Goal: Obtain resource: Obtain resource

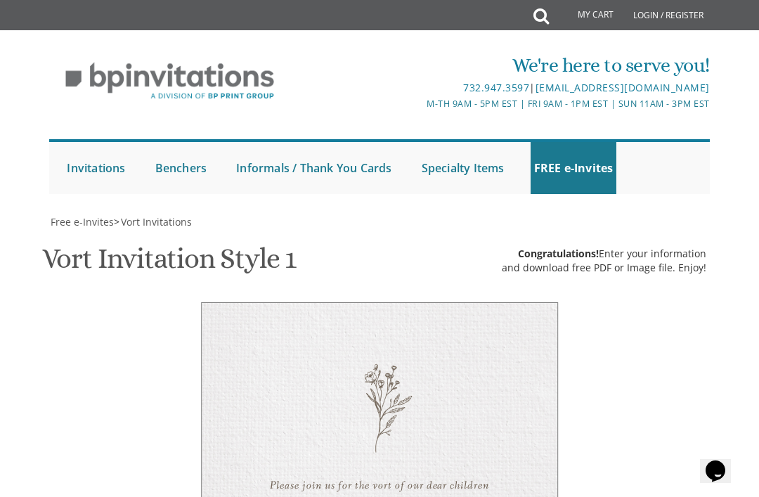
scroll to position [439, 0]
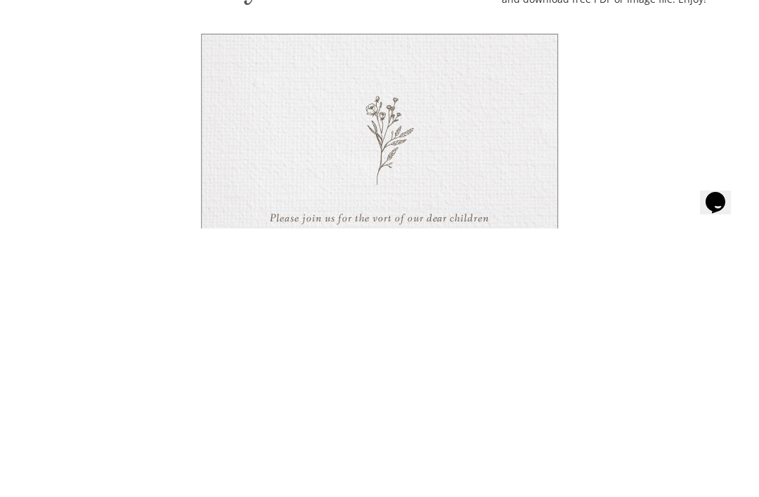
type textarea "Please join us for the sheva brachos of"
type textarea "[PERSON_NAME] & Bella"
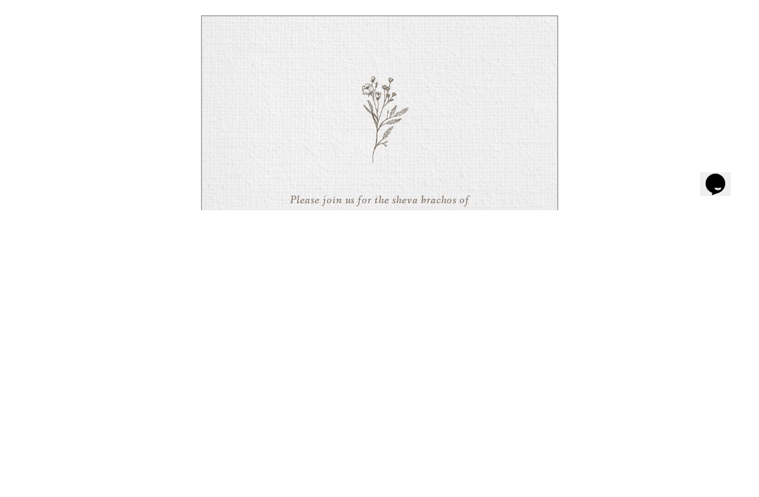
scroll to position [463, 0]
type textarea "Please join us for the [PERSON_NAME] of"
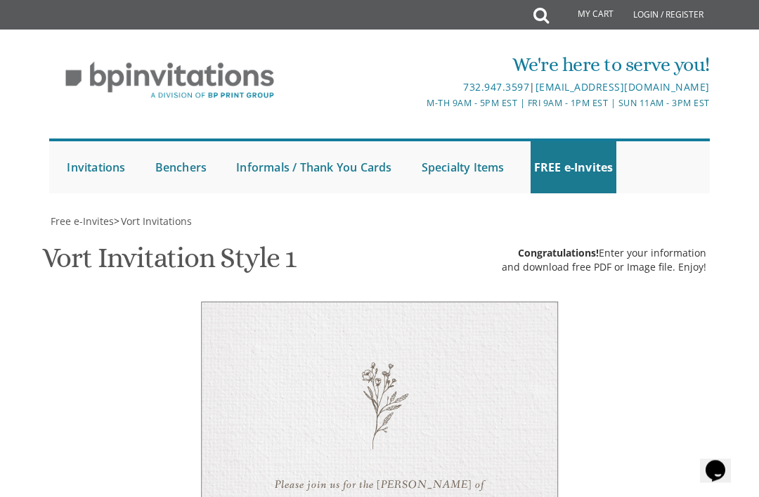
scroll to position [617, 0]
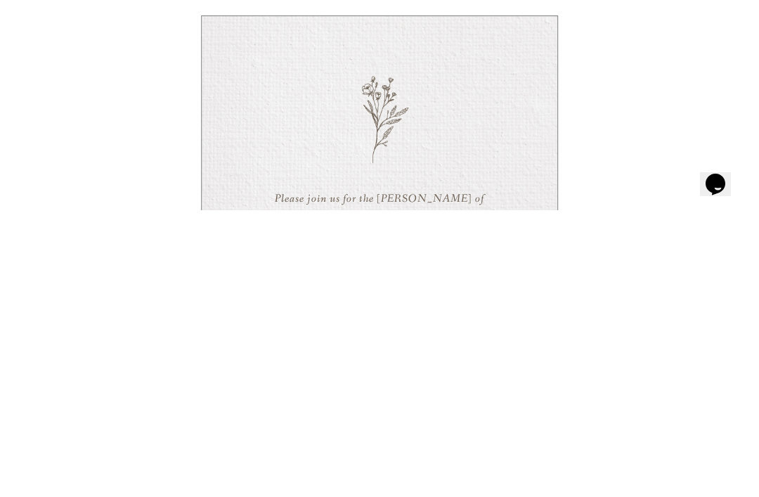
scroll to position [705, 0]
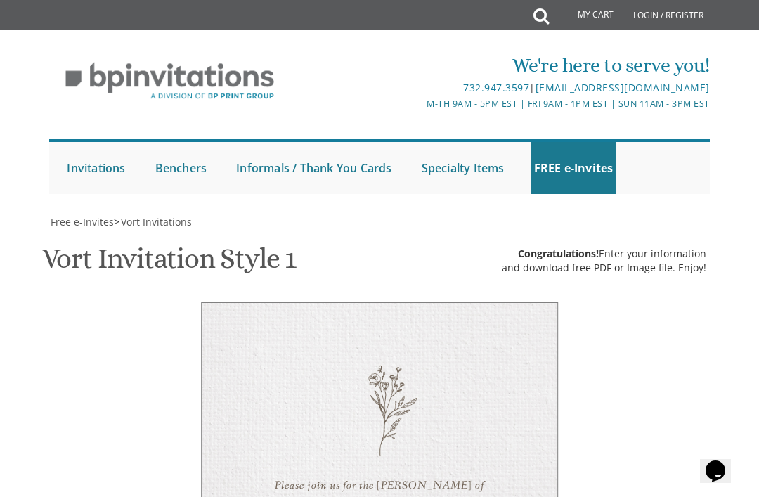
type textarea "[DATE] 7:15 pm • [PERSON_NAME] Ambience [STREET_ADDRESS][PERSON_NAME] • [GEOGRA…"
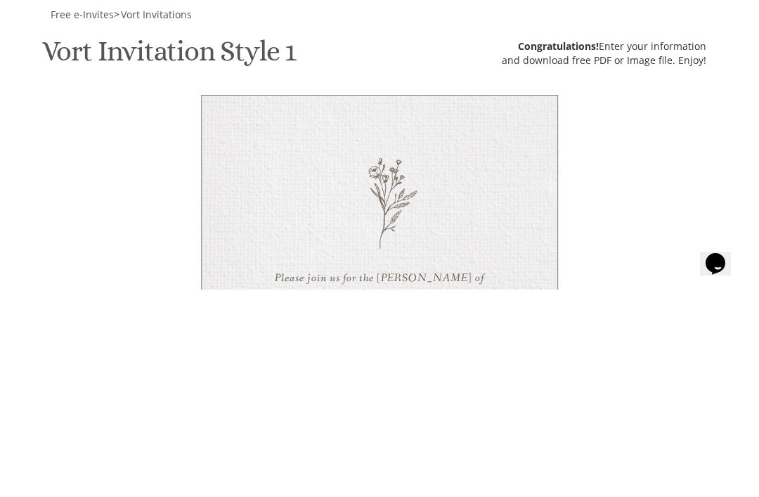
type textarea "[PERSON_NAME]"
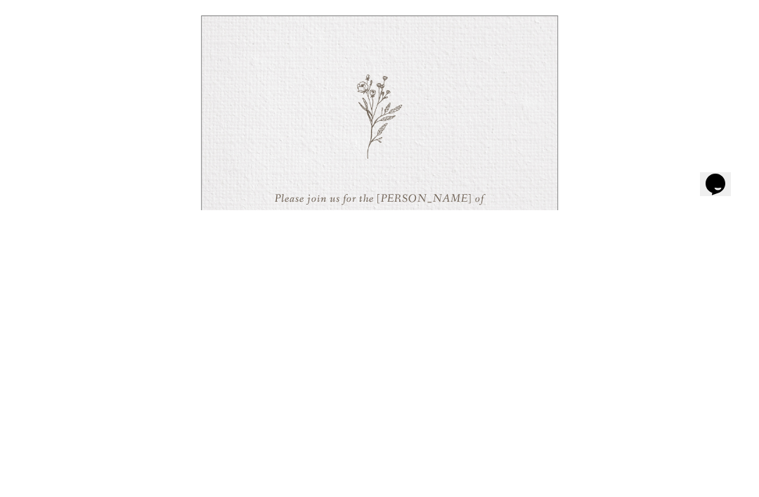
scroll to position [562, 0]
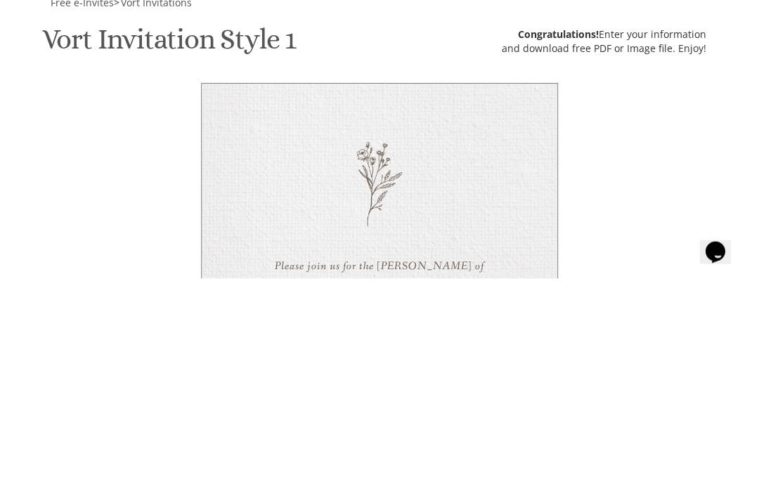
scroll to position [0, 0]
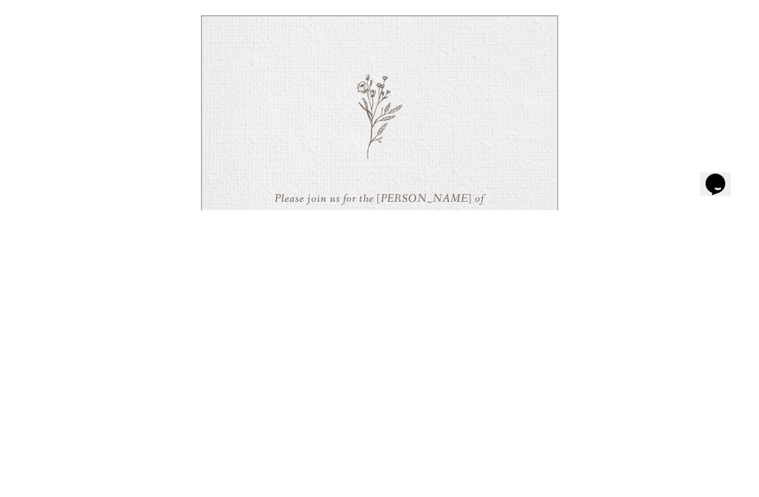
scroll to position [10, 0]
type textarea "The Fruchthandler, Soloveitchik, [PERSON_NAME], [PERSON_NAME], [PERSON_NAME] an…"
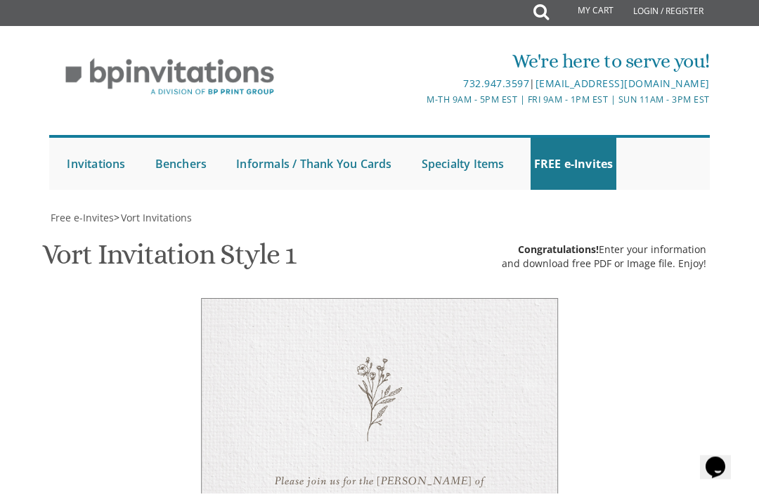
scroll to position [401, 0]
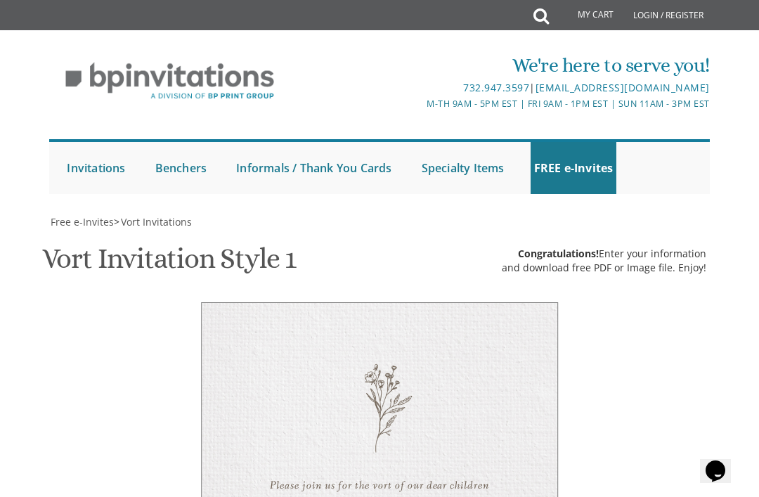
scroll to position [525, 0]
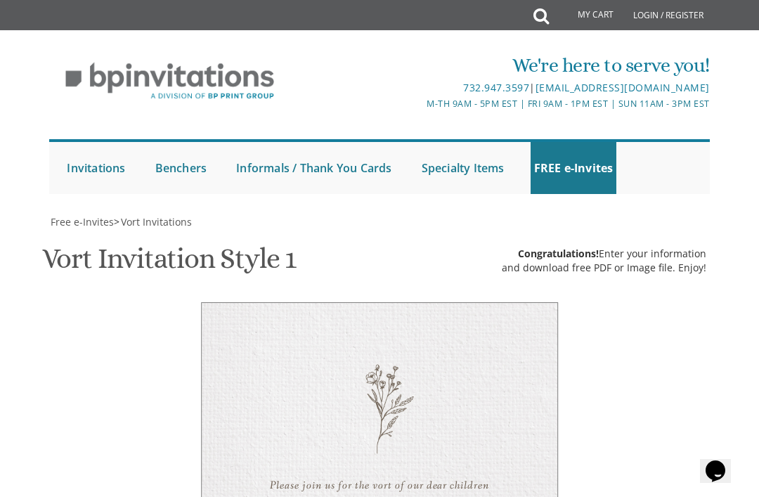
scroll to position [537, 0]
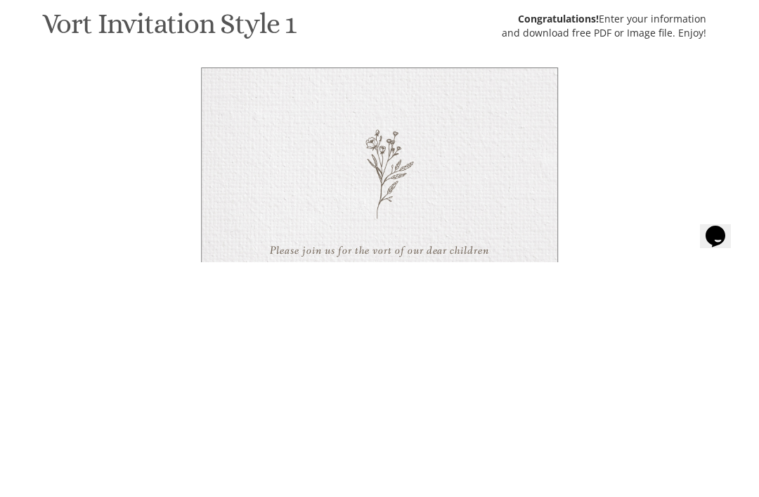
type textarea "The Fruchthandler, Soloveitchik, Schiff, Richt, Bromberg, Rubinstein and Margul…"
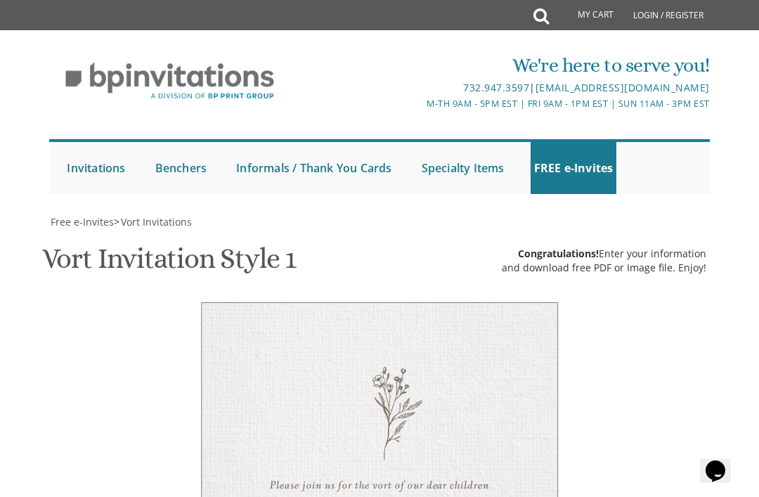
scroll to position [517, 0]
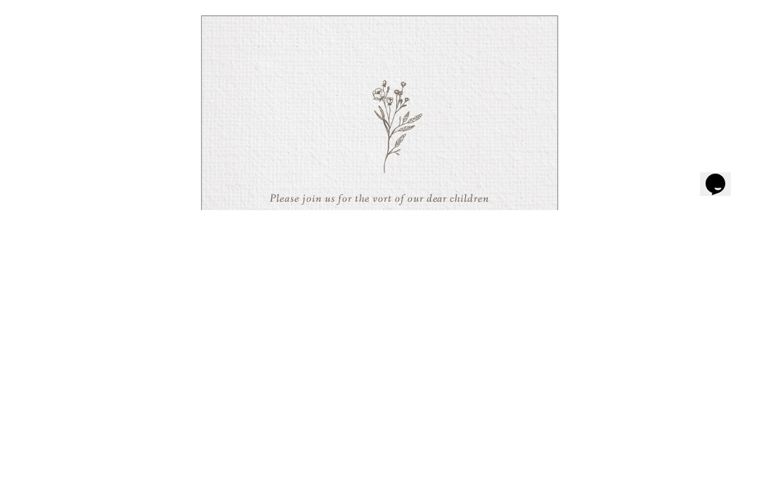
type textarea "Sunday, January 23rd 7:00 pm • Khal Ch 1401 Cedar Row • Lakewood, NJ"
type textarea "The [PERSON_NAME],"
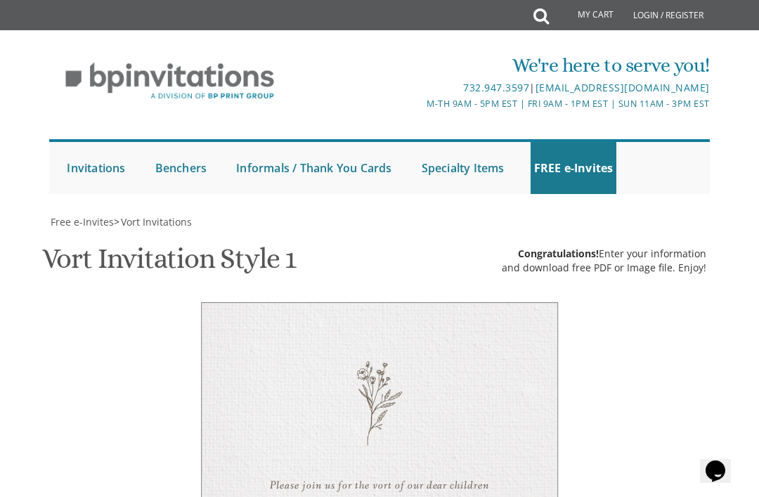
type textarea "[DATE] 7:15 pm • [PERSON_NAME] Ambience [STREET_ADDRESS][PERSON_NAME] • [GEOGRA…"
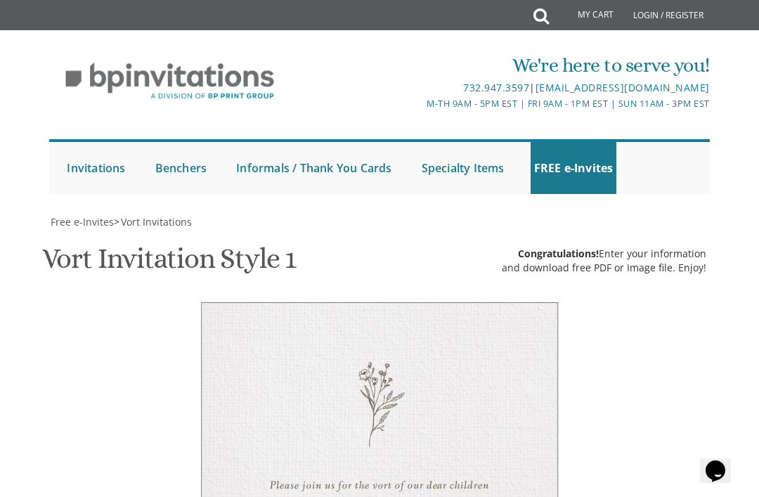
type textarea "[PERSON_NAME] & Bella"
type textarea "Please join"
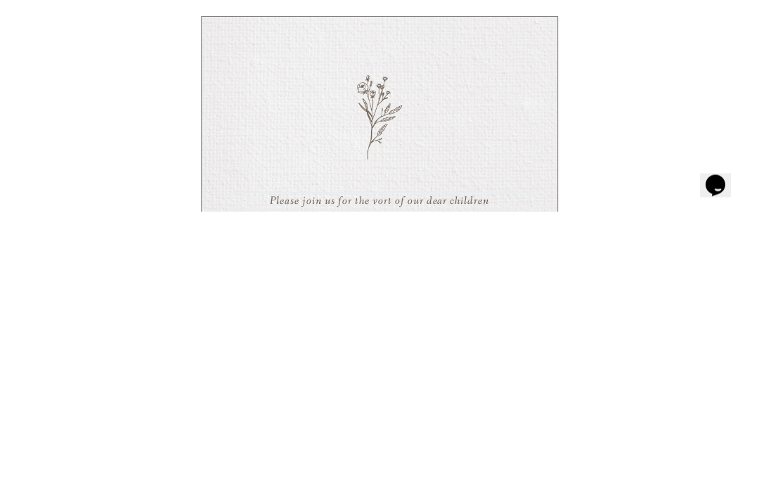
type textarea "PLEASE JOIN US FOR THE SHEVA BRACHOS OF"
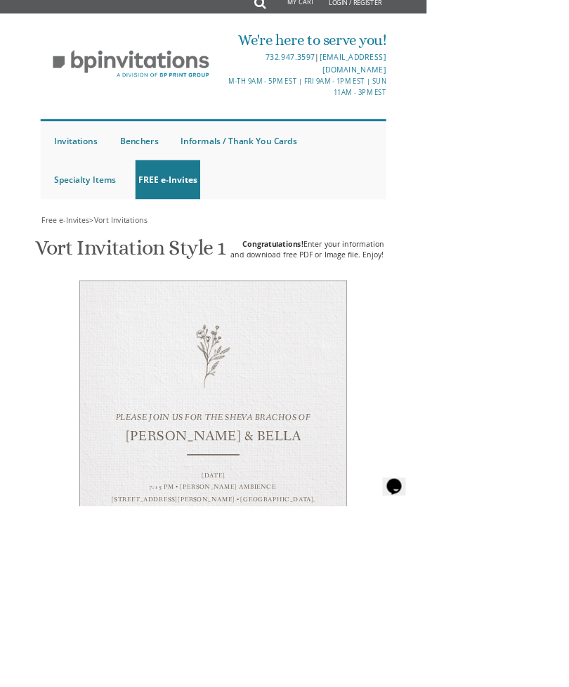
scroll to position [208, 0]
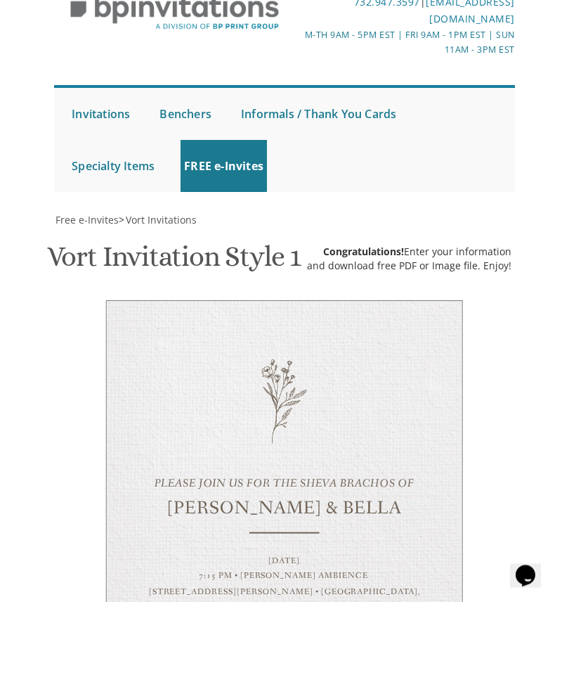
click at [357, 496] on div "[DATE] 7:15 pm • [PERSON_NAME] Ambience [STREET_ADDRESS][PERSON_NAME] • [GEOGRA…" at bounding box center [284, 670] width 299 height 64
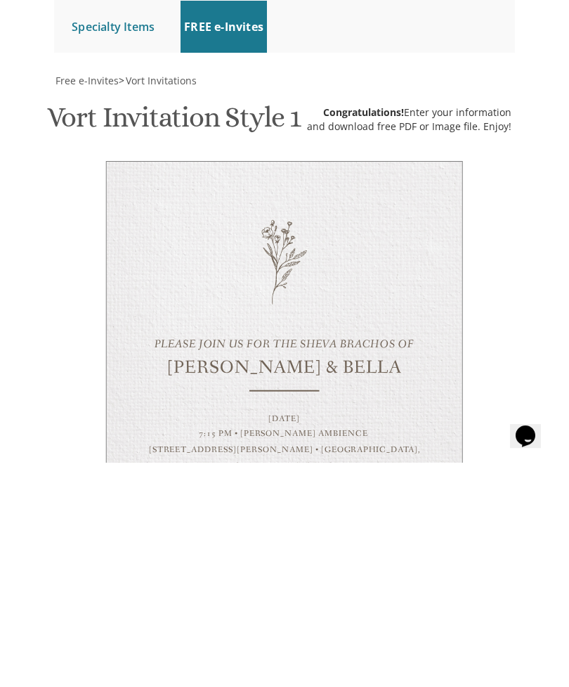
scroll to position [409, 0]
type textarea "Wednesday, September 17 7:15 pm • Glatt Ambience 179 E Kennedy Blvd • Lakewood,…"
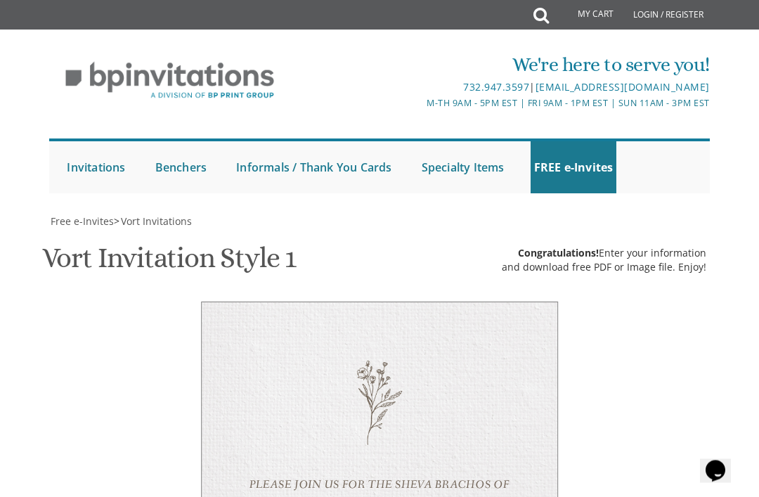
scroll to position [650, 0]
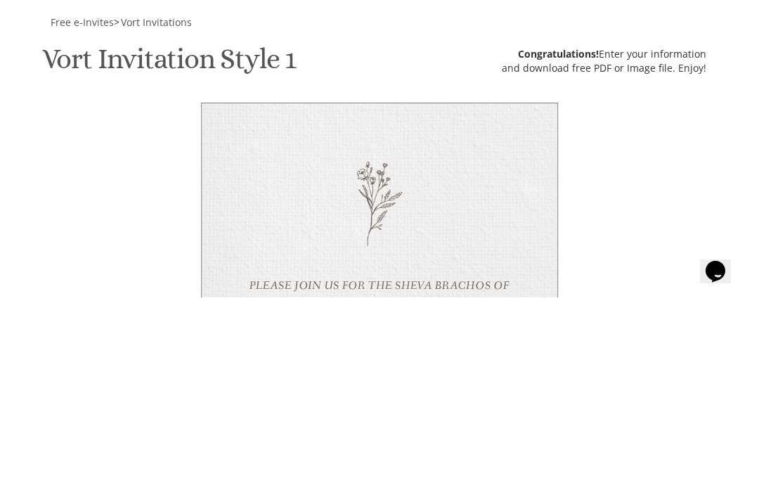
type input "mbrubinstein@gmail.com"
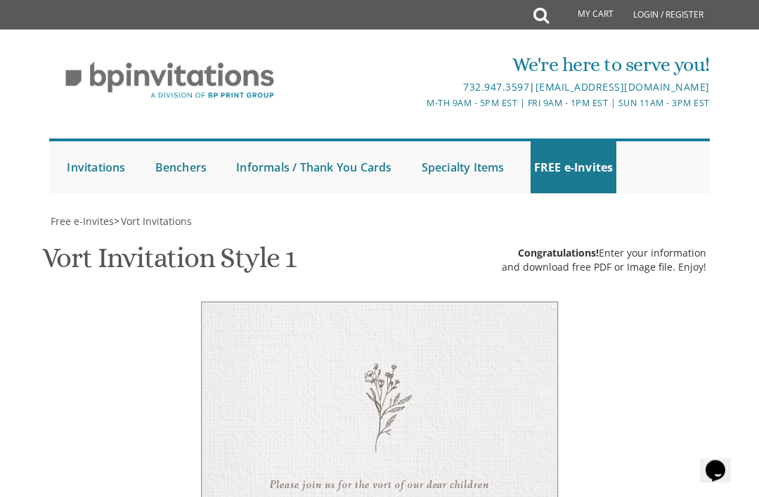
scroll to position [867, 0]
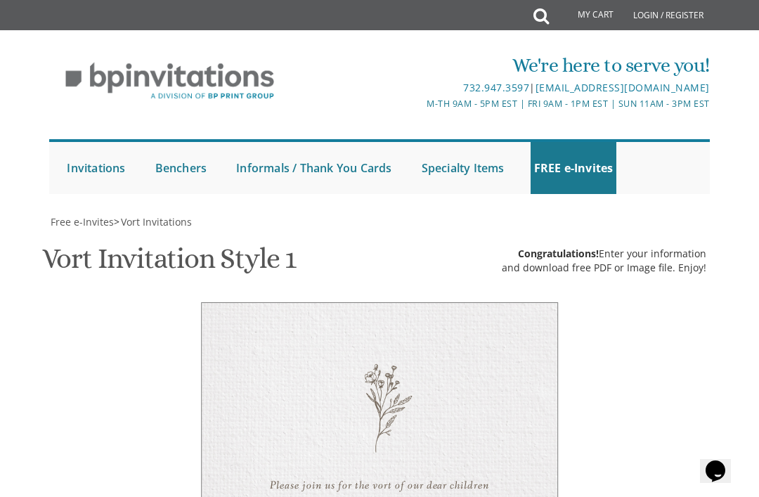
type input "mbrubinstein@gmail.com"
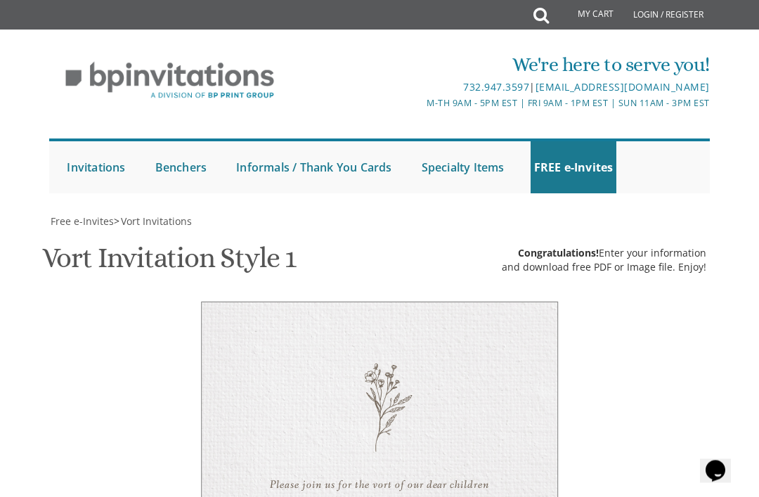
scroll to position [567, 0]
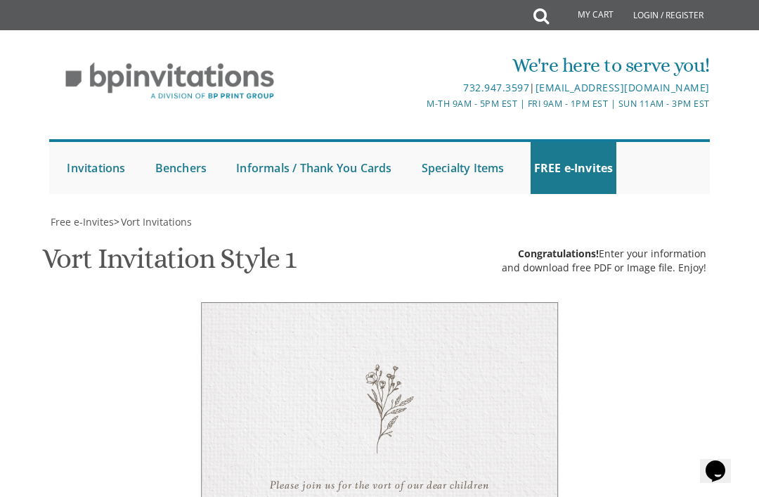
scroll to position [418, 0]
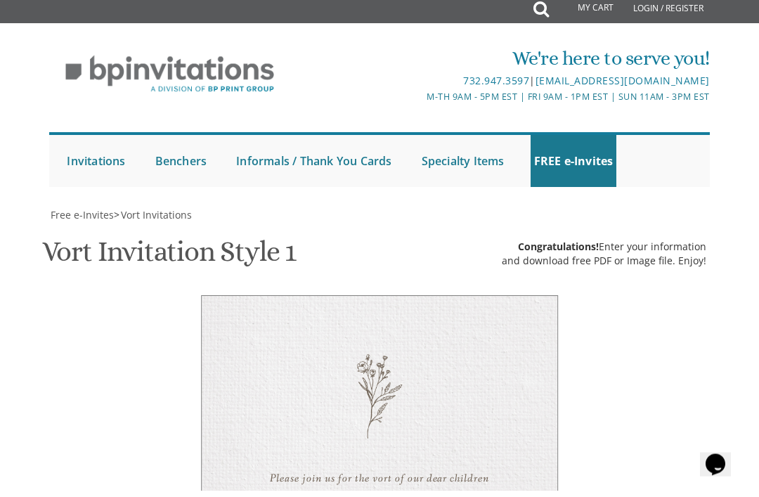
scroll to position [354, 0]
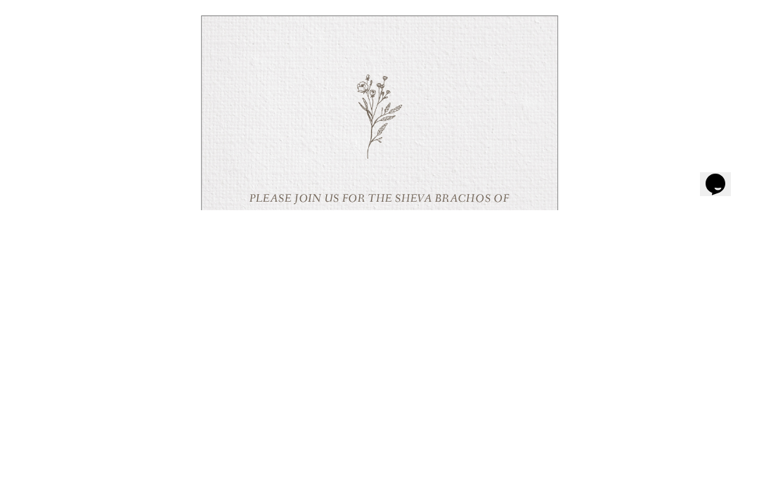
scroll to position [633, 0]
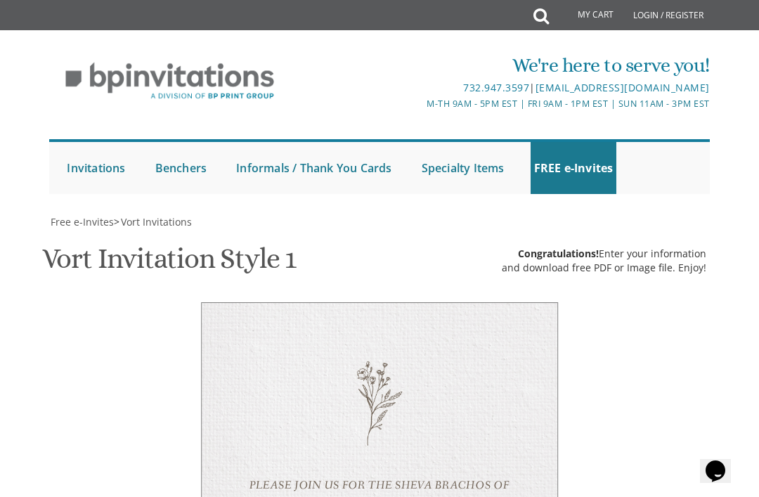
scroll to position [653, 0]
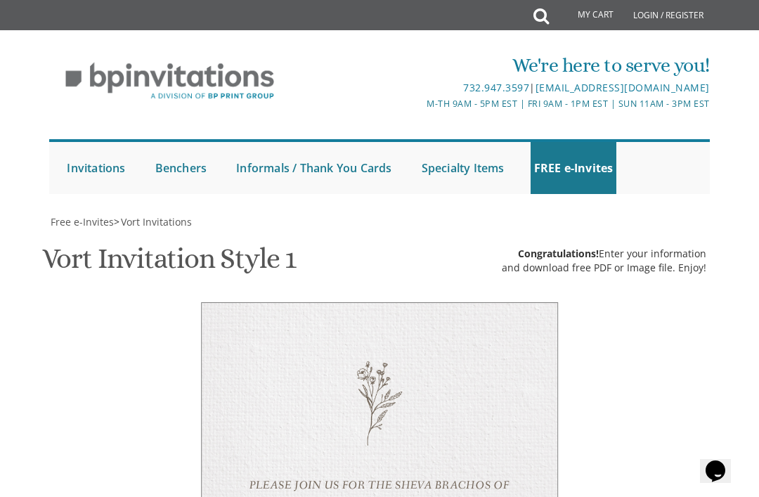
scroll to position [567, 0]
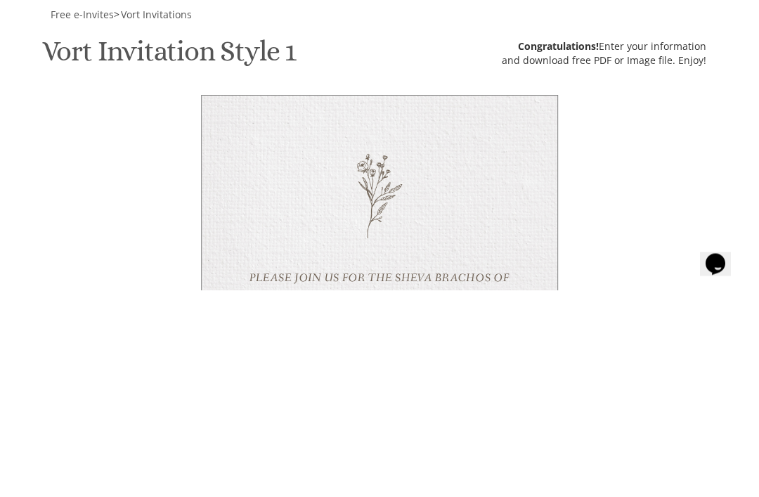
type textarea "Wednesday, September 17 7:15 pm • Glatt Ambiance 179 E Kennedy Blvd • Lakewood,…"
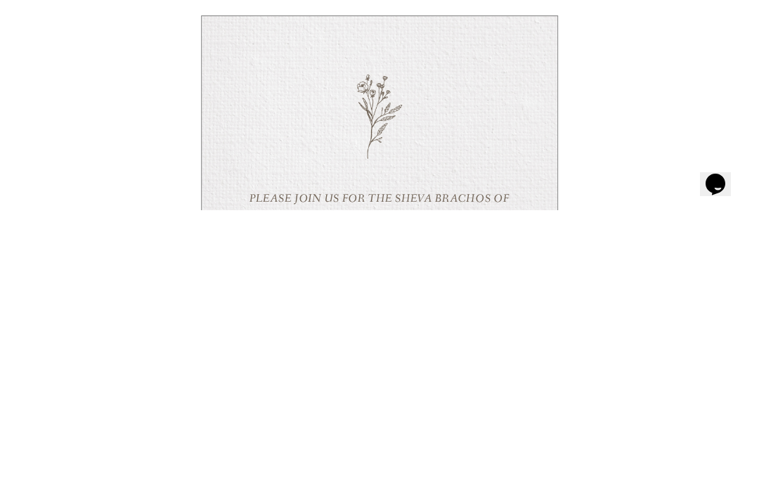
scroll to position [598, 0]
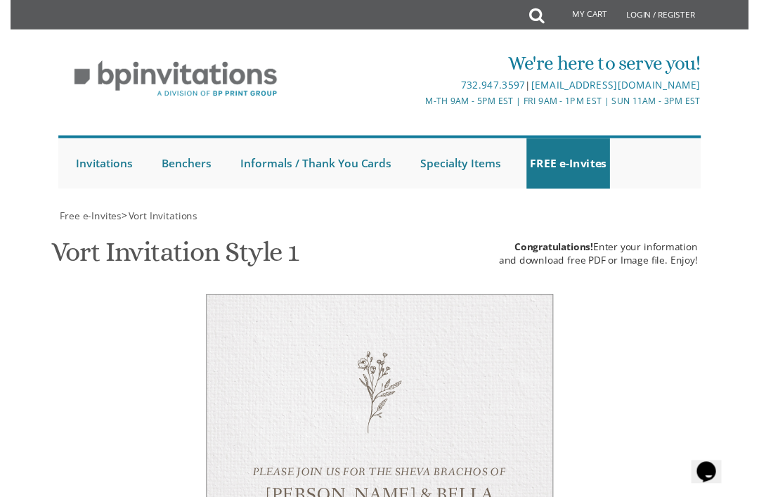
scroll to position [930, 0]
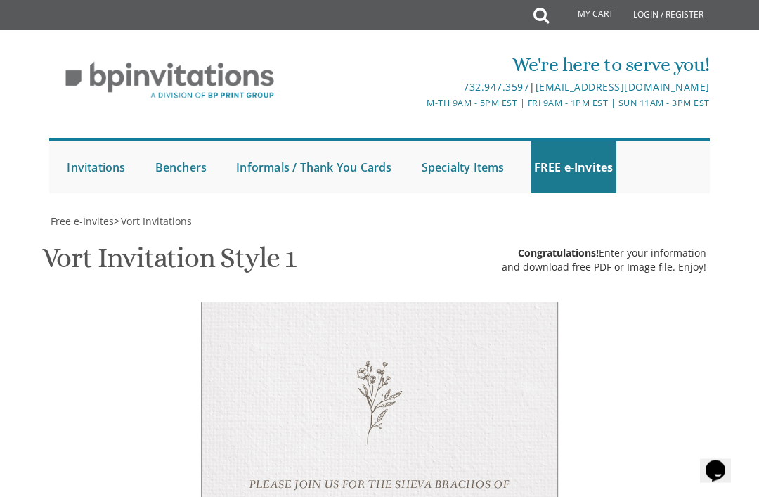
scroll to position [958, 0]
